Goal: Information Seeking & Learning: Find specific fact

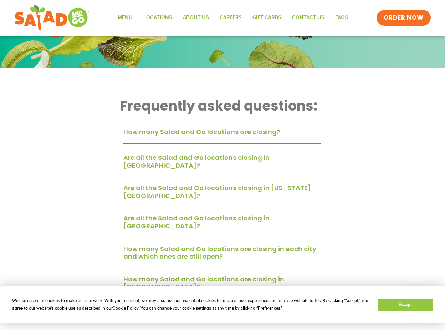
click at [154, 129] on link "How many Salad and Go locations are closing?" at bounding box center [201, 131] width 157 height 9
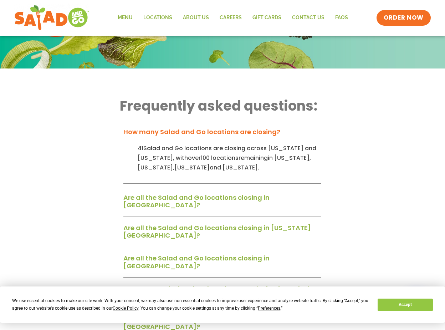
click at [154, 129] on link "How many Salad and Go locations are closing?" at bounding box center [201, 131] width 157 height 9
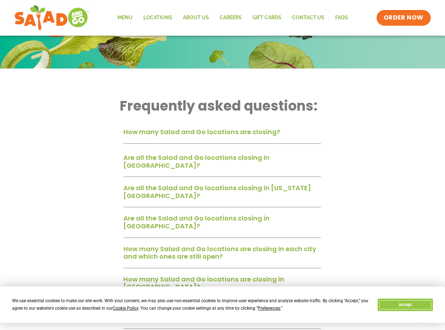
click at [403, 307] on button "Accept" at bounding box center [404, 304] width 55 height 12
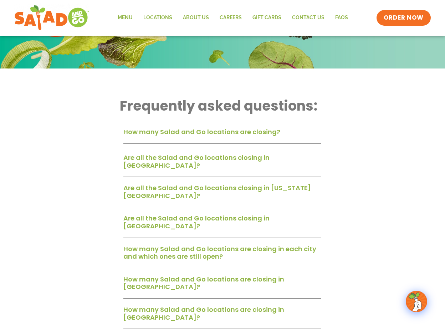
scroll to position [153, 0]
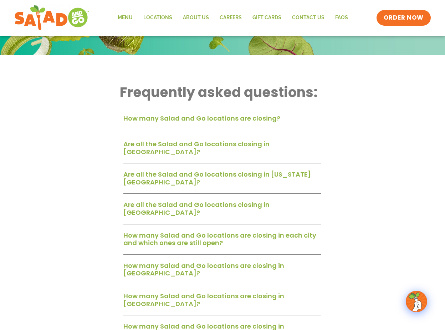
click at [270, 172] on link "Are all the Salad and Go locations closing in [US_STATE][GEOGRAPHIC_DATA]?" at bounding box center [216, 178] width 187 height 17
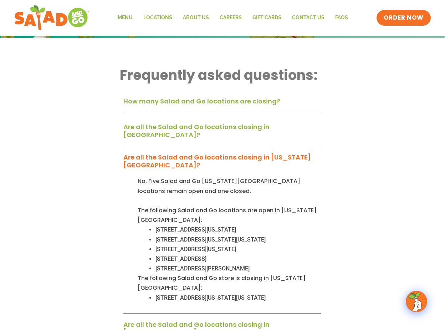
scroll to position [179, 0]
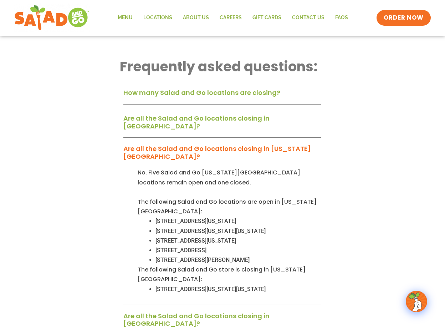
click at [245, 285] on span "[STREET_ADDRESS][US_STATE][US_STATE]" at bounding box center [210, 288] width 110 height 7
copy li "[STREET_ADDRESS][US_STATE][US_STATE]"
click at [75, 191] on div "Closure FAQs Frequently asked questions: How many Salad and Go locations are cl…" at bounding box center [222, 275] width 445 height 836
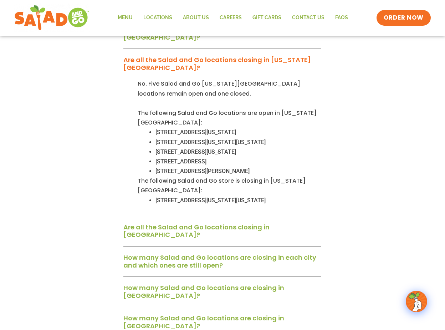
click at [132, 220] on div "Are all the Salad and Go locations closing in [GEOGRAPHIC_DATA]?" at bounding box center [221, 233] width 197 height 26
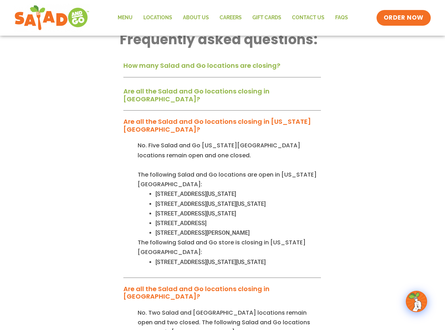
scroll to position [200, 0]
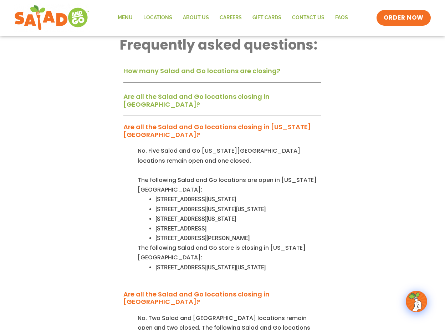
click at [103, 157] on div "Closure FAQs Frequently asked questions: How many Salad and Go locations are cl…" at bounding box center [222, 302] width 445 height 934
click at [185, 87] on div "How many Salad and Go locations are closing? 41 Salad and Go locations are clos…" at bounding box center [222, 336] width 204 height 551
click at [185, 92] on link "Are all the Salad and Go locations closing in [GEOGRAPHIC_DATA]?" at bounding box center [196, 100] width 146 height 17
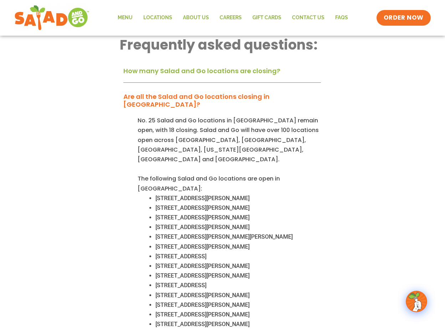
click at [185, 94] on link "Are all the Salad and Go locations closing in [GEOGRAPHIC_DATA]?" at bounding box center [196, 100] width 146 height 17
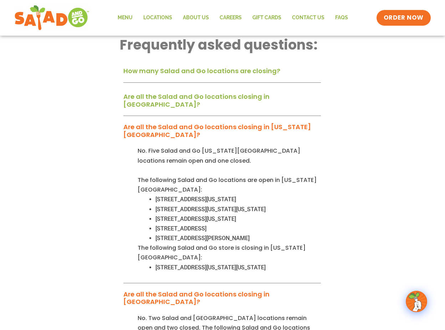
click at [190, 67] on link "How many Salad and Go locations are closing?" at bounding box center [201, 70] width 157 height 9
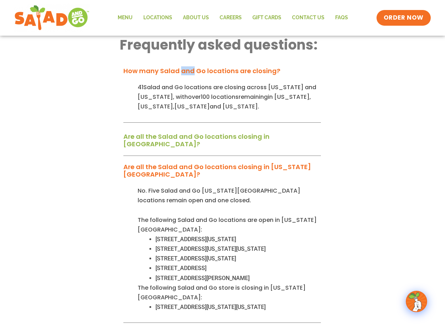
click at [190, 67] on link "How many Salad and Go locations are closing?" at bounding box center [201, 70] width 157 height 9
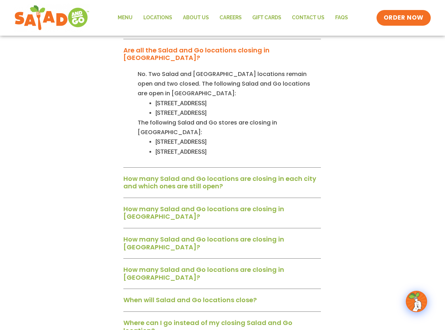
scroll to position [470, 0]
